Goal: Navigation & Orientation: Find specific page/section

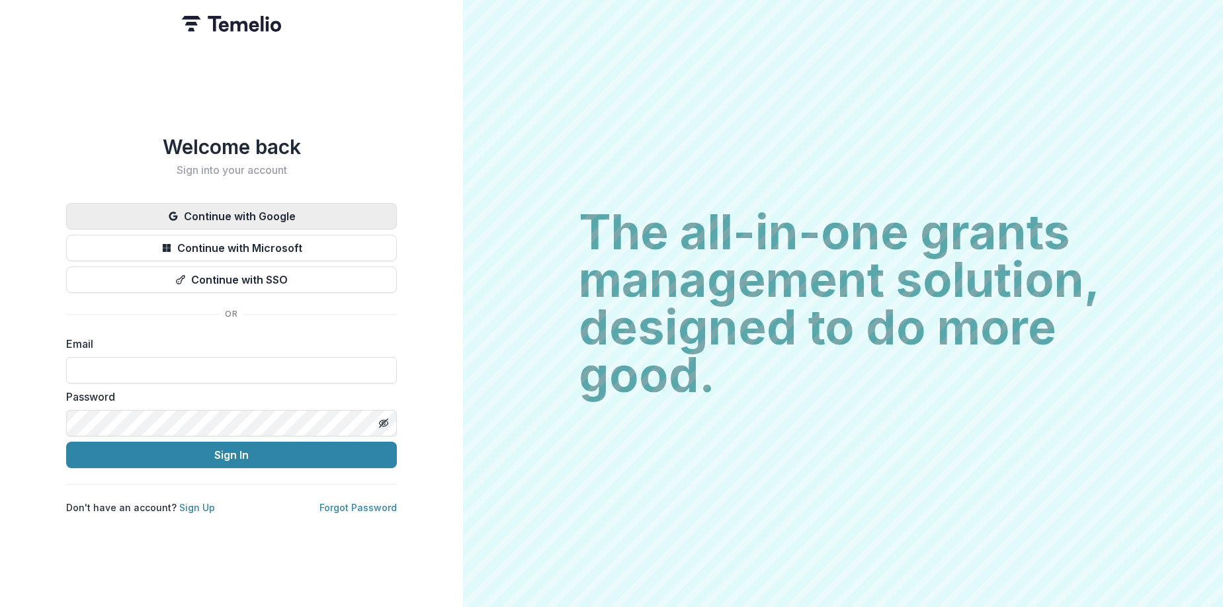
click at [266, 205] on button "Continue with Google" at bounding box center [231, 216] width 331 height 26
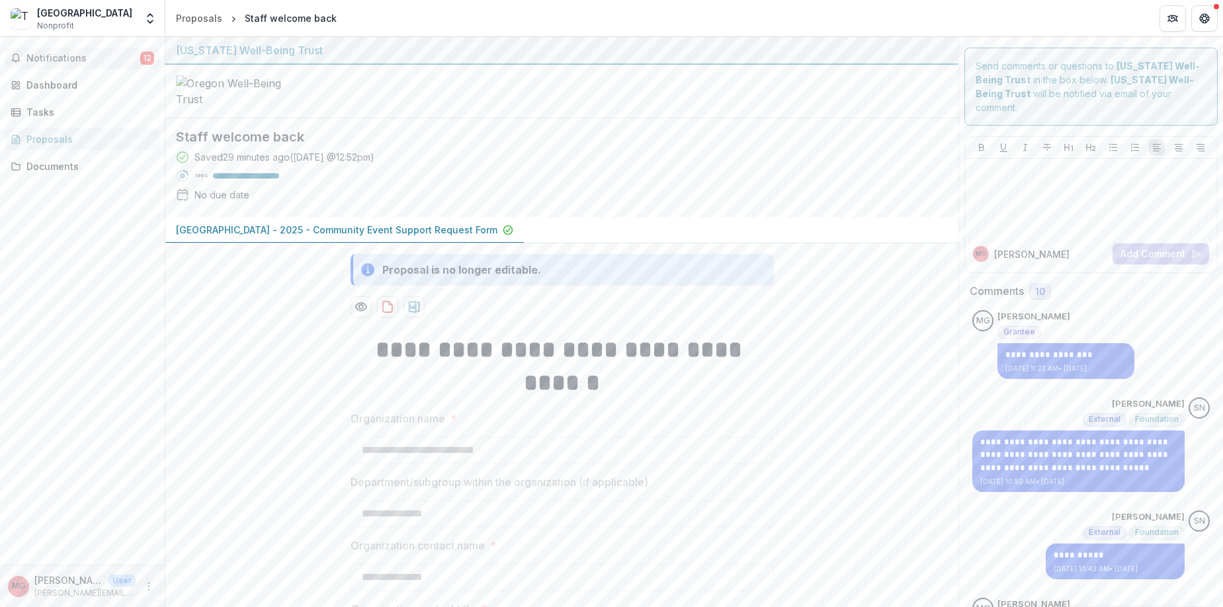
click at [90, 56] on span "Notifications" at bounding box center [83, 58] width 114 height 11
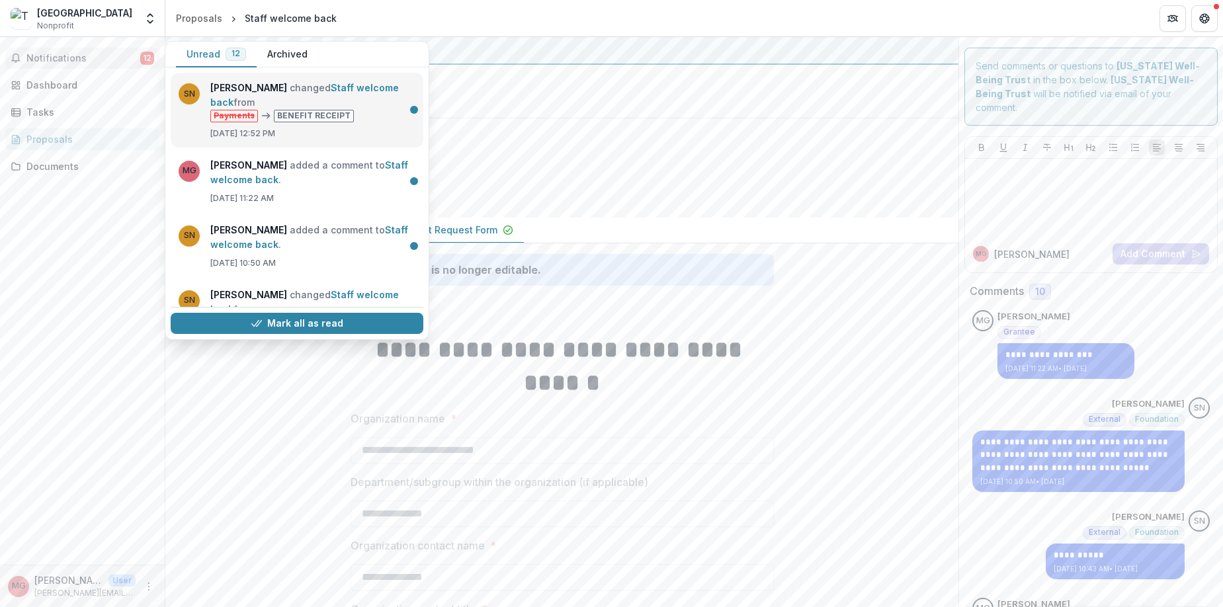
click at [302, 105] on link "Staff welcome back" at bounding box center [304, 95] width 188 height 26
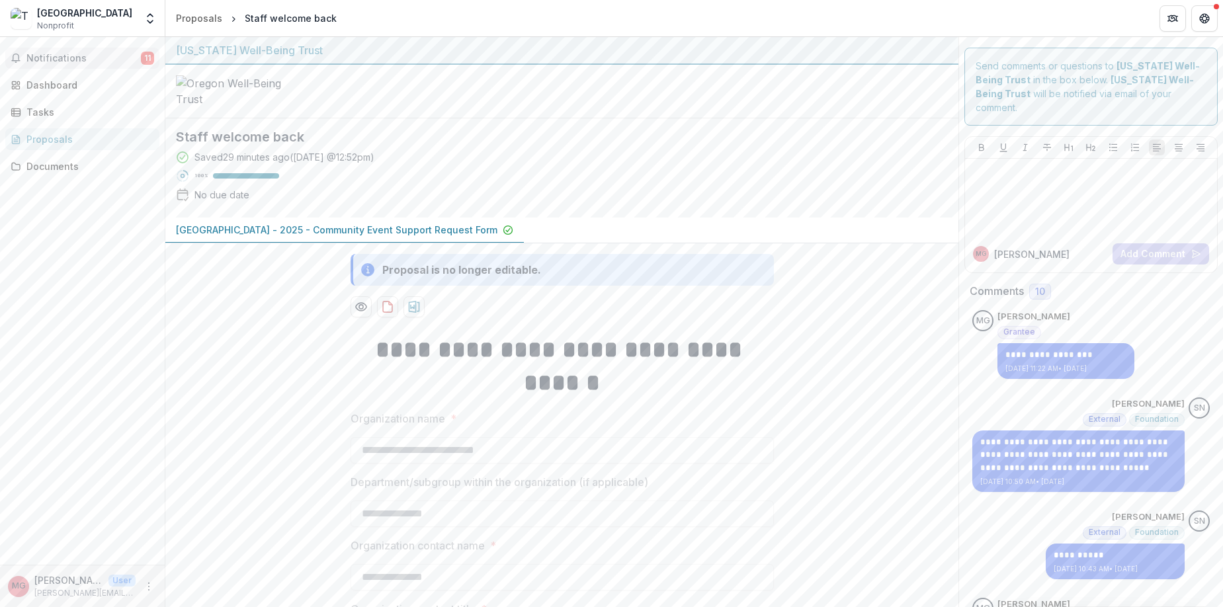
click at [65, 55] on span "Notifications" at bounding box center [83, 58] width 114 height 11
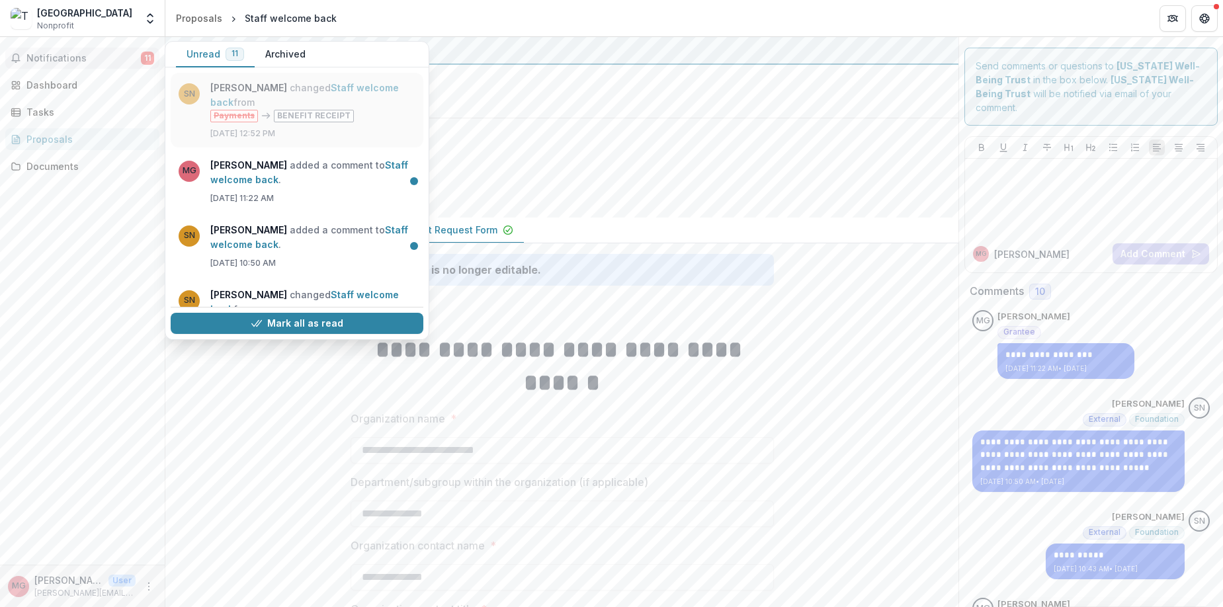
click at [288, 101] on link "Staff welcome back" at bounding box center [304, 95] width 188 height 26
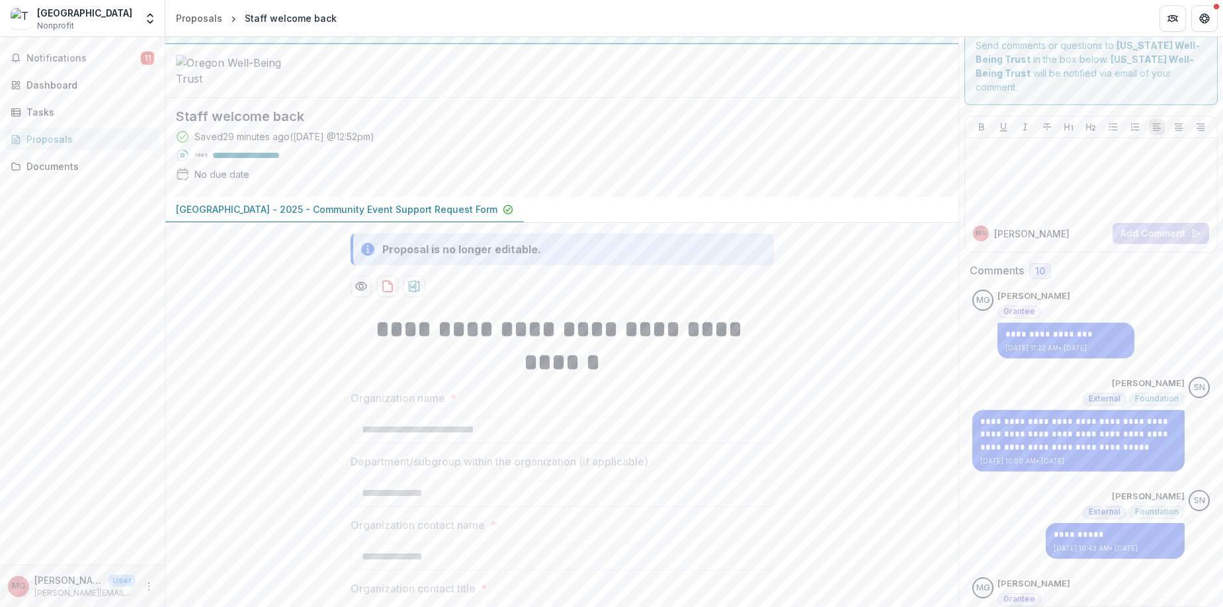
scroll to position [162, 0]
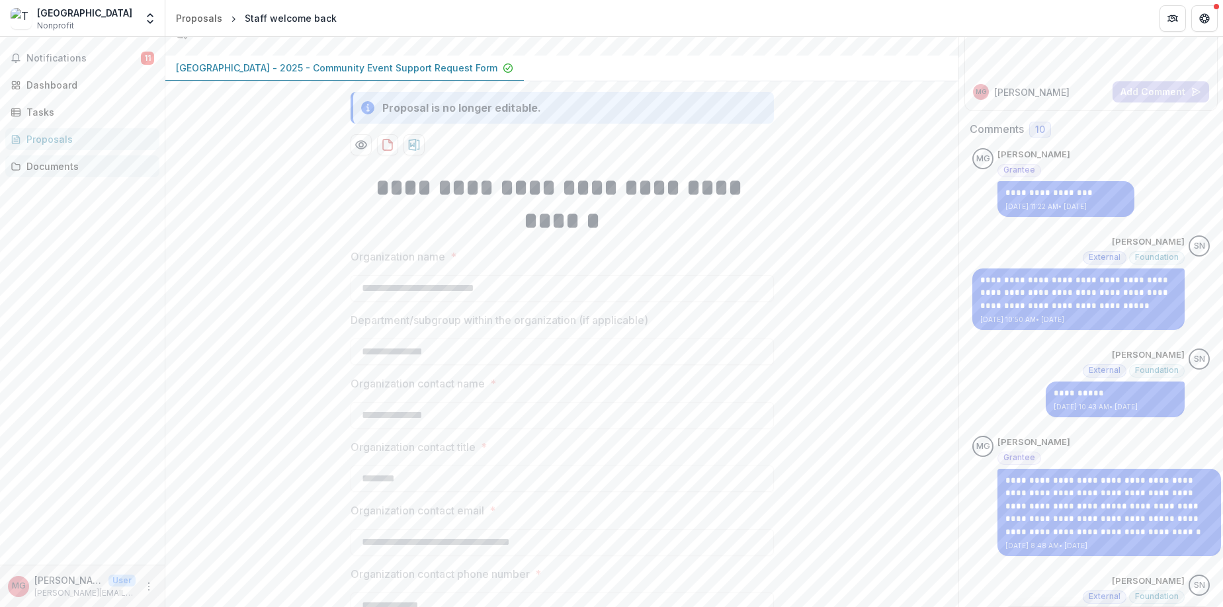
click at [67, 164] on div "Documents" at bounding box center [87, 166] width 122 height 14
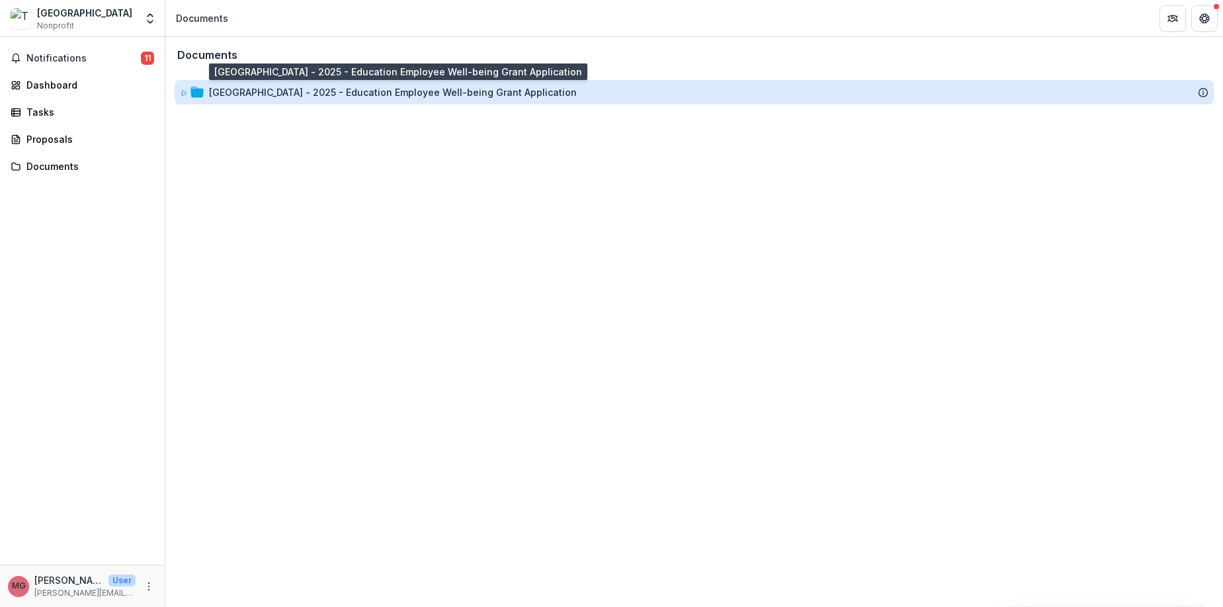
click at [330, 97] on div "[GEOGRAPHIC_DATA] - 2025 - Education Employee Well-being Grant Application" at bounding box center [393, 92] width 368 height 14
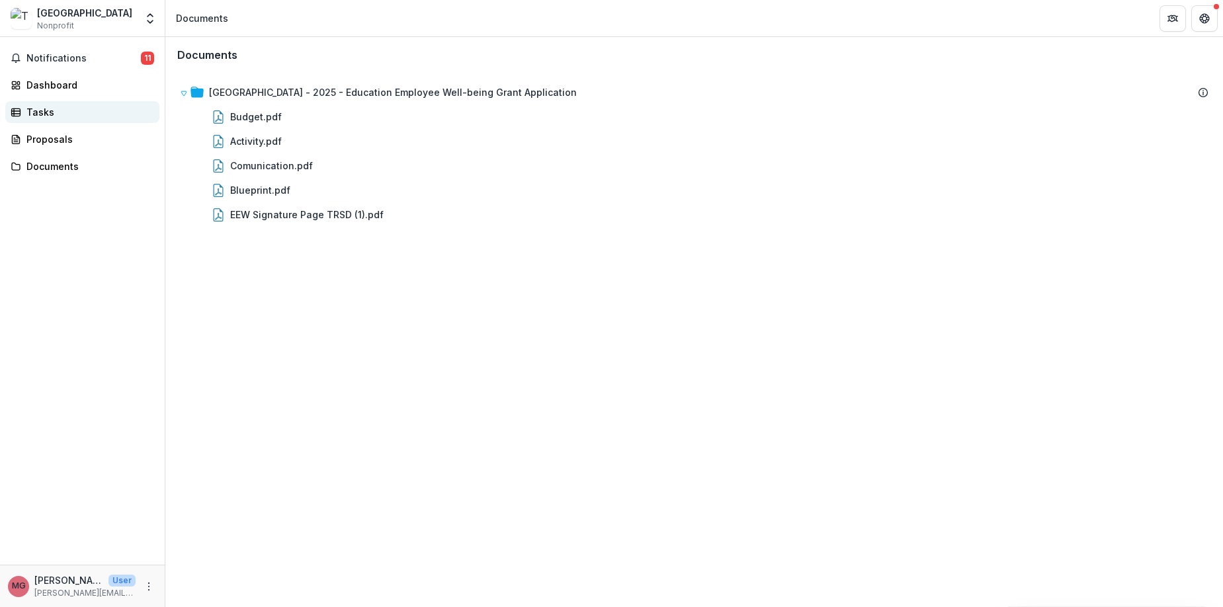
click at [48, 107] on div "Tasks" at bounding box center [87, 112] width 122 height 14
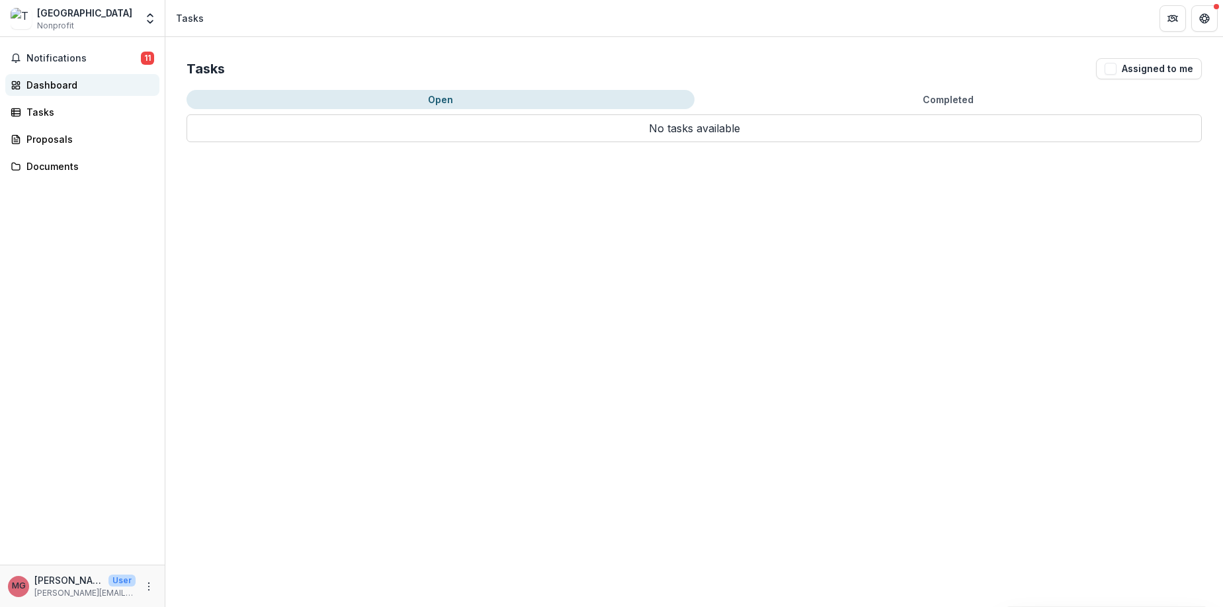
click at [49, 87] on div "Dashboard" at bounding box center [87, 85] width 122 height 14
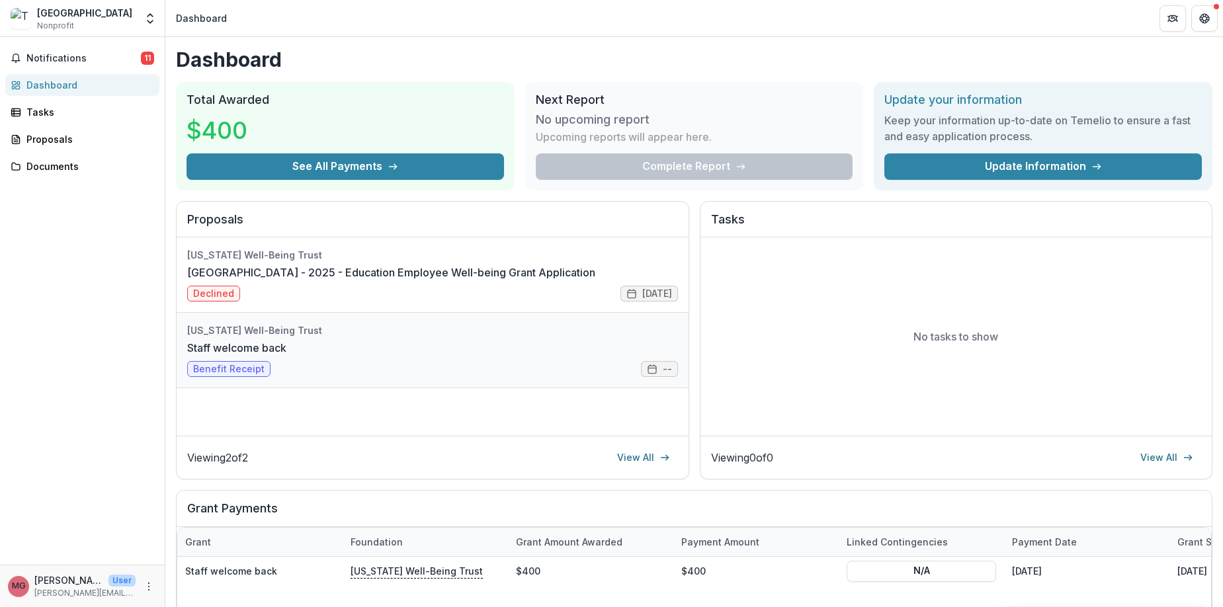
click at [249, 356] on link "Staff welcome back" at bounding box center [236, 348] width 99 height 16
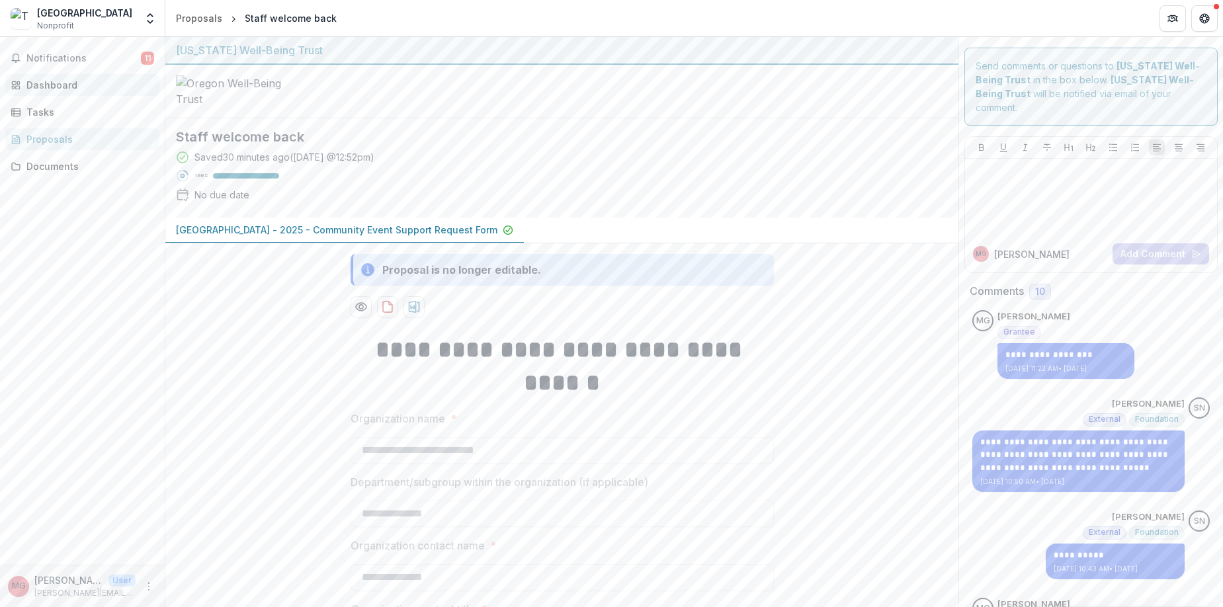
click at [47, 83] on div "Dashboard" at bounding box center [87, 85] width 122 height 14
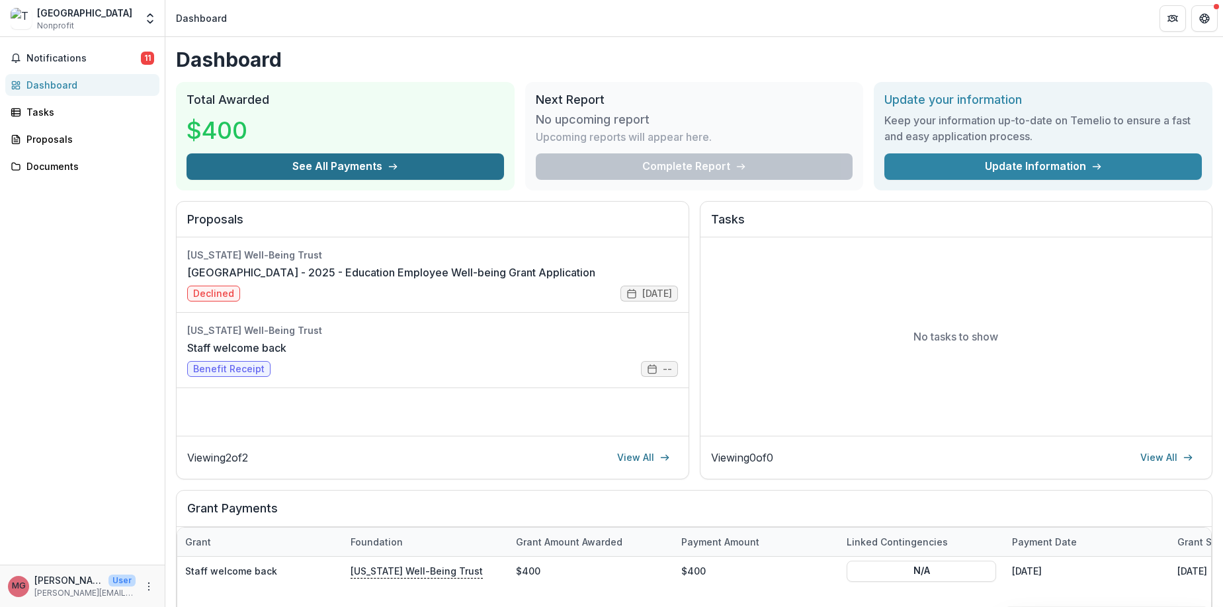
click at [343, 168] on button "See All Payments" at bounding box center [345, 166] width 317 height 26
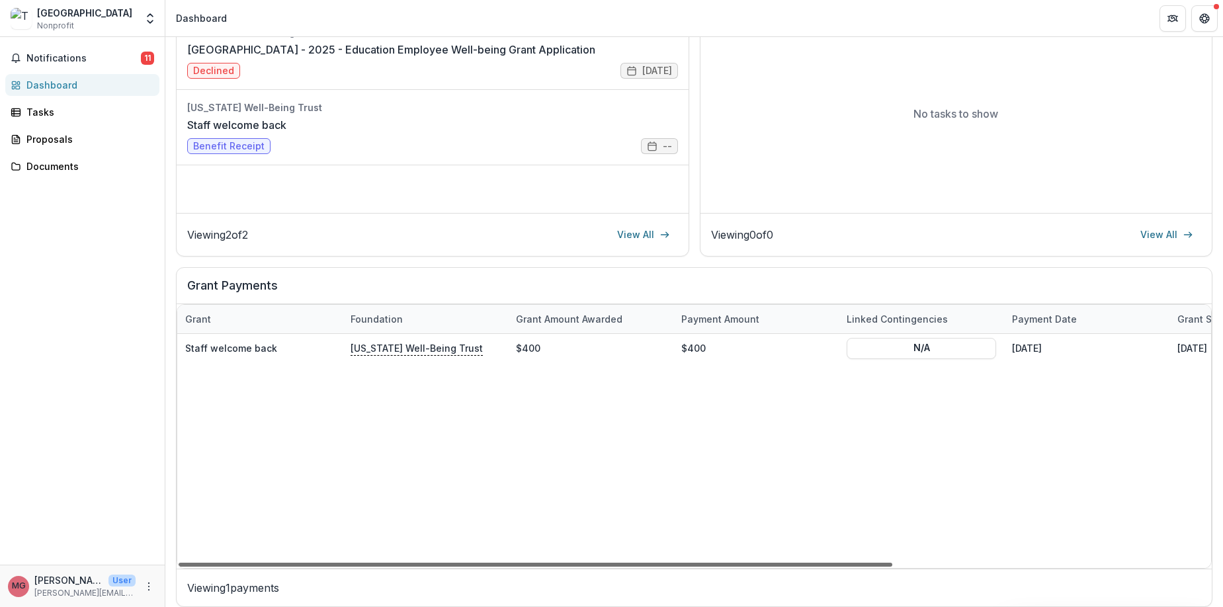
drag, startPoint x: 479, startPoint y: 564, endPoint x: 126, endPoint y: 501, distance: 358.8
click at [179, 563] on div at bounding box center [536, 565] width 714 height 4
click at [69, 56] on span "Notifications" at bounding box center [83, 58] width 114 height 11
